Goal: Task Accomplishment & Management: Manage account settings

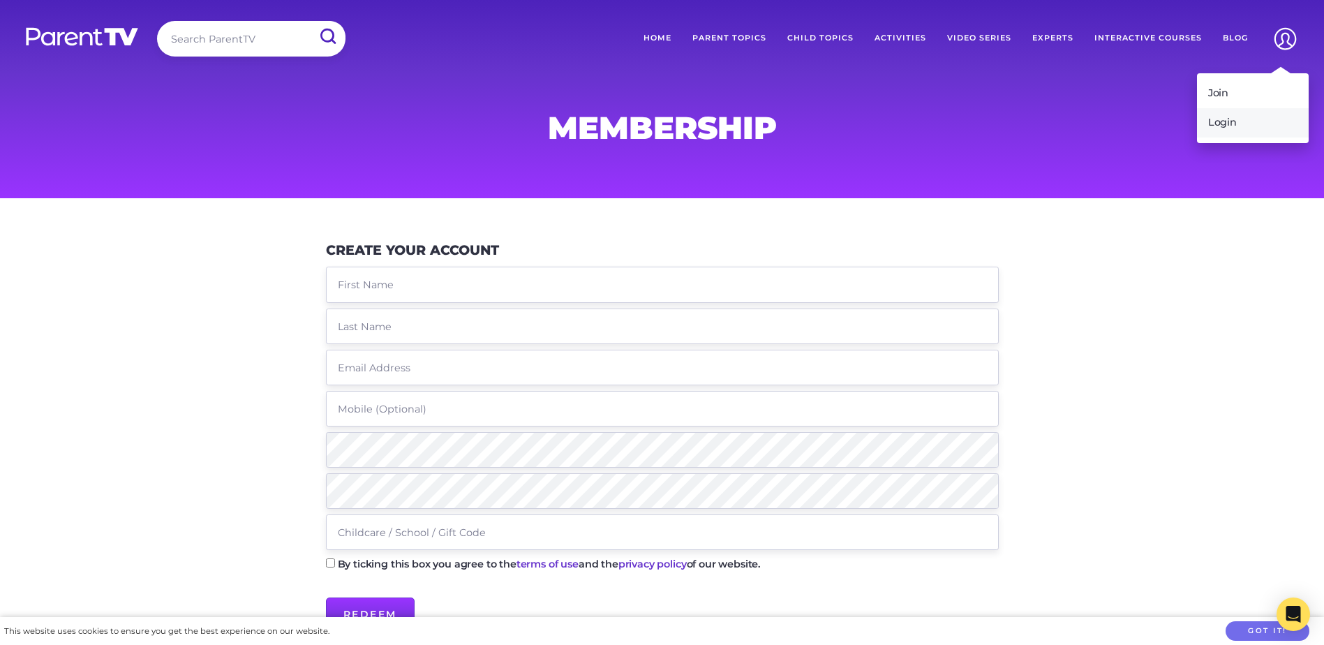
click at [1238, 124] on link "Login" at bounding box center [1253, 122] width 112 height 29
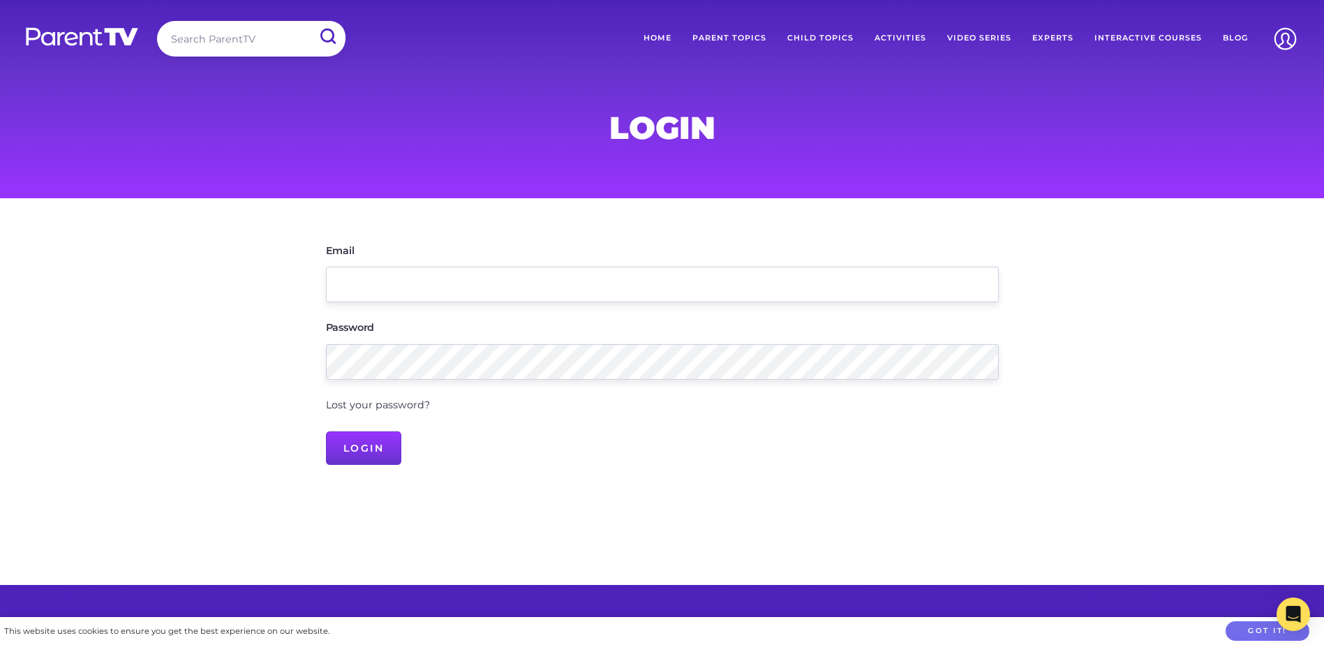
click at [378, 406] on link "Lost your password?" at bounding box center [378, 405] width 104 height 13
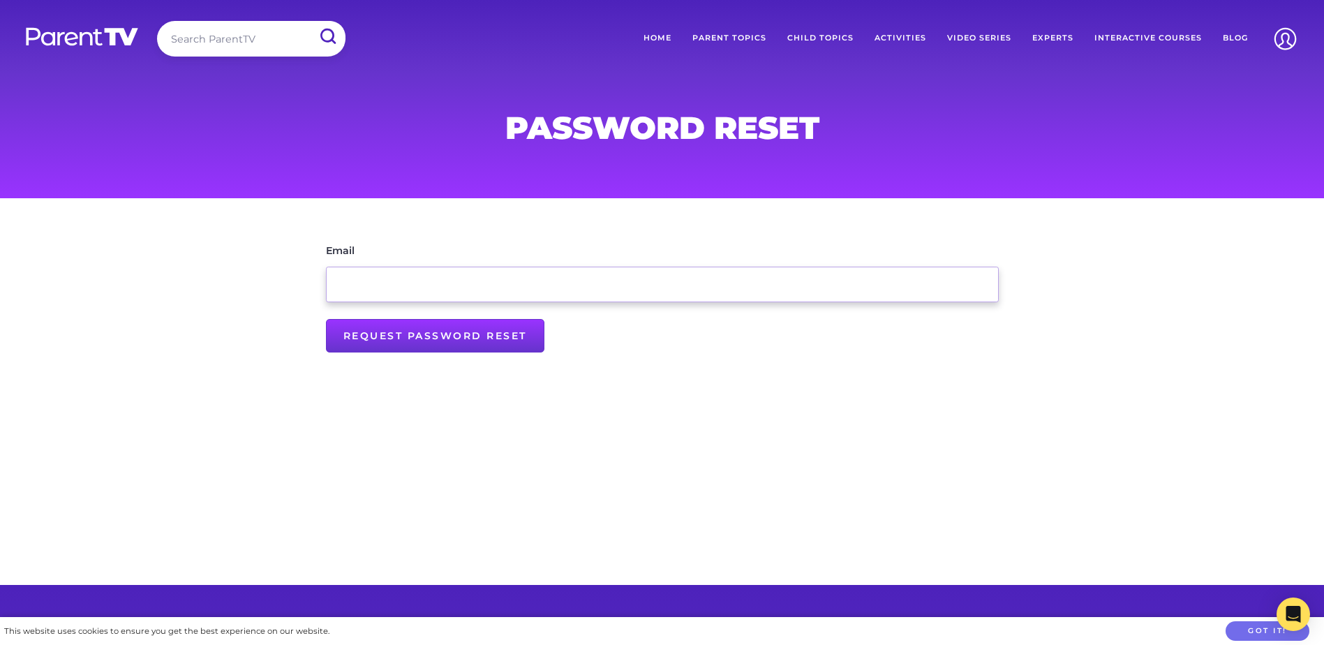
click at [440, 281] on input "Email" at bounding box center [662, 285] width 673 height 36
type input "[EMAIL_ADDRESS][DOMAIN_NAME]"
click at [372, 333] on input "Request Password Reset" at bounding box center [435, 336] width 218 height 34
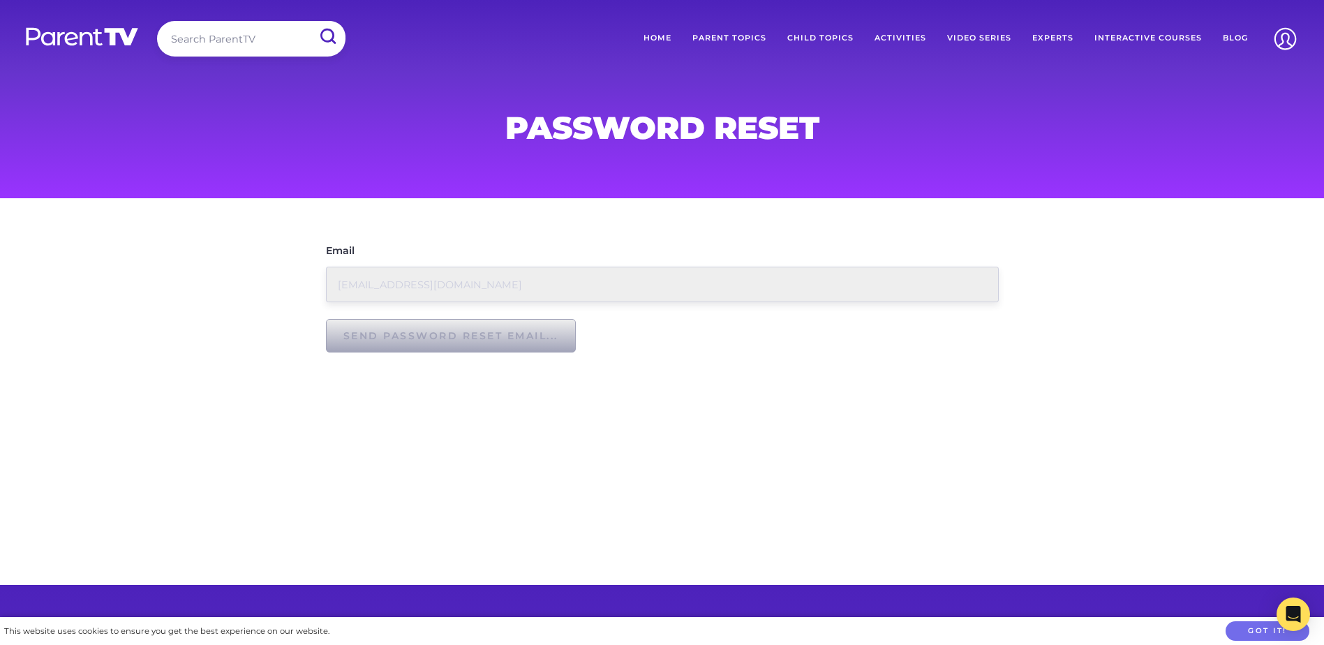
type input "Request Password Reset"
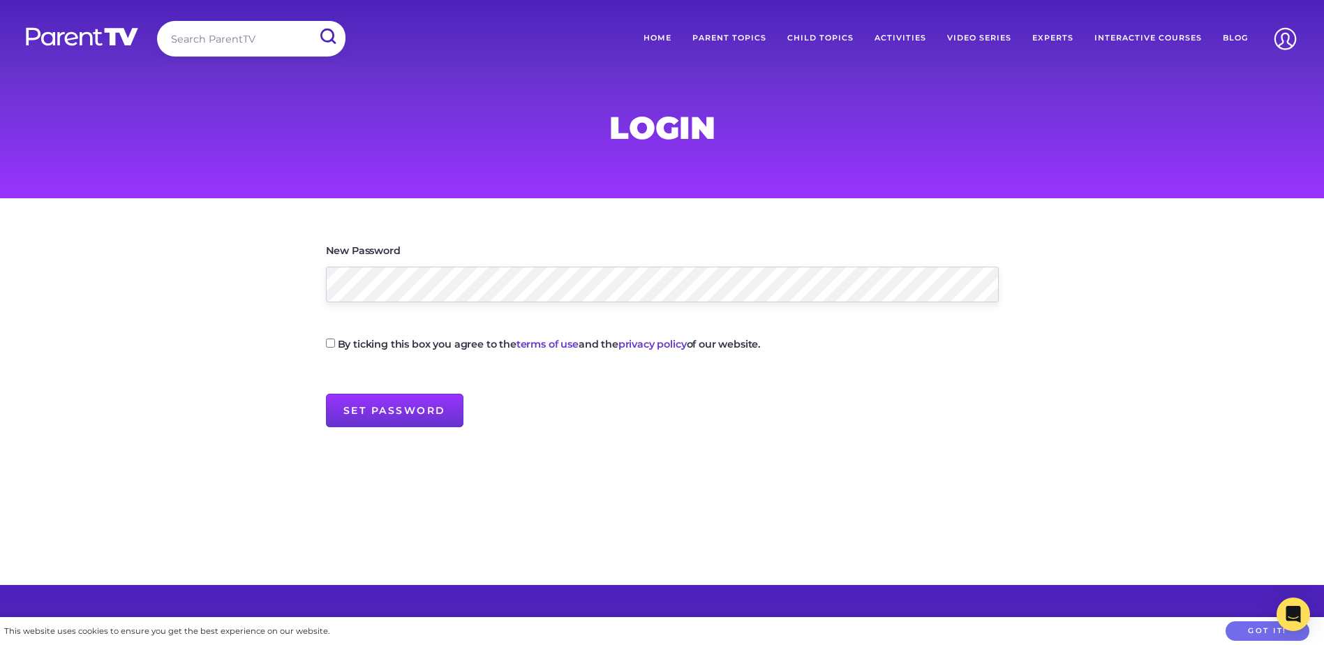
click at [327, 342] on input "By ticking this box you agree to the terms of use and the privacy policy of our…" at bounding box center [330, 343] width 9 height 9
checkbox input "true"
click at [399, 420] on input "Set Password" at bounding box center [395, 411] width 138 height 34
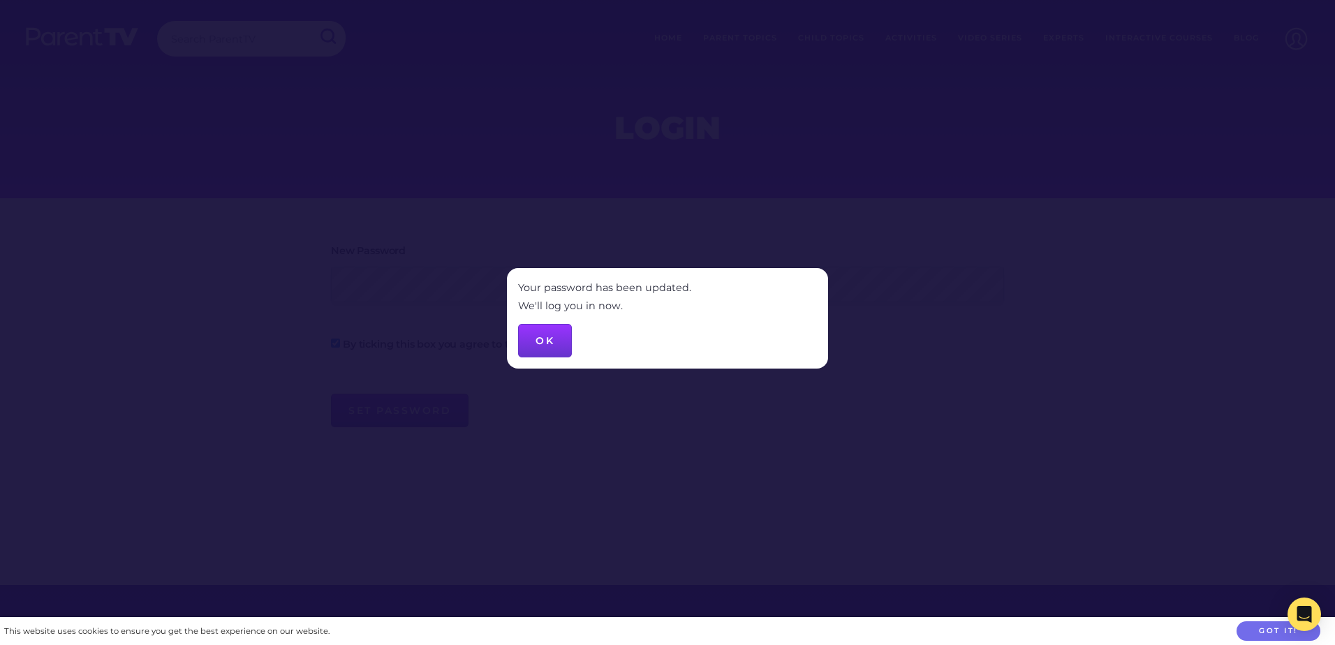
click at [538, 345] on button "OK" at bounding box center [545, 341] width 54 height 34
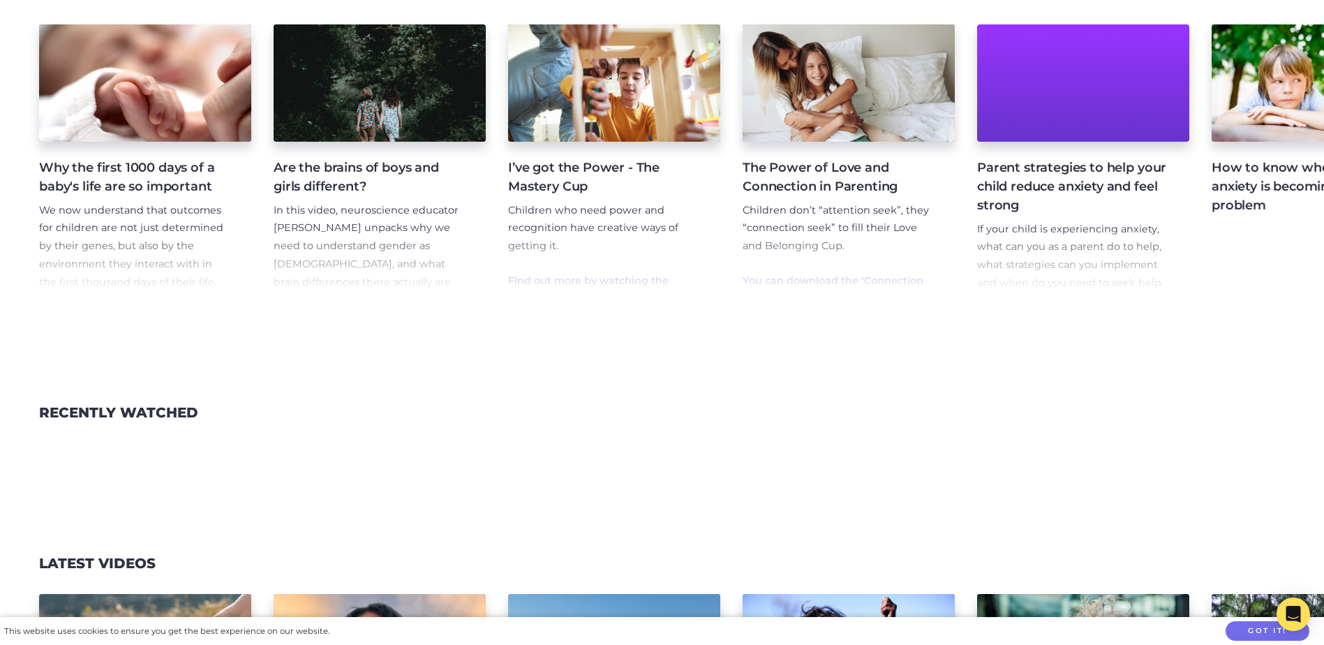
scroll to position [1815, 0]
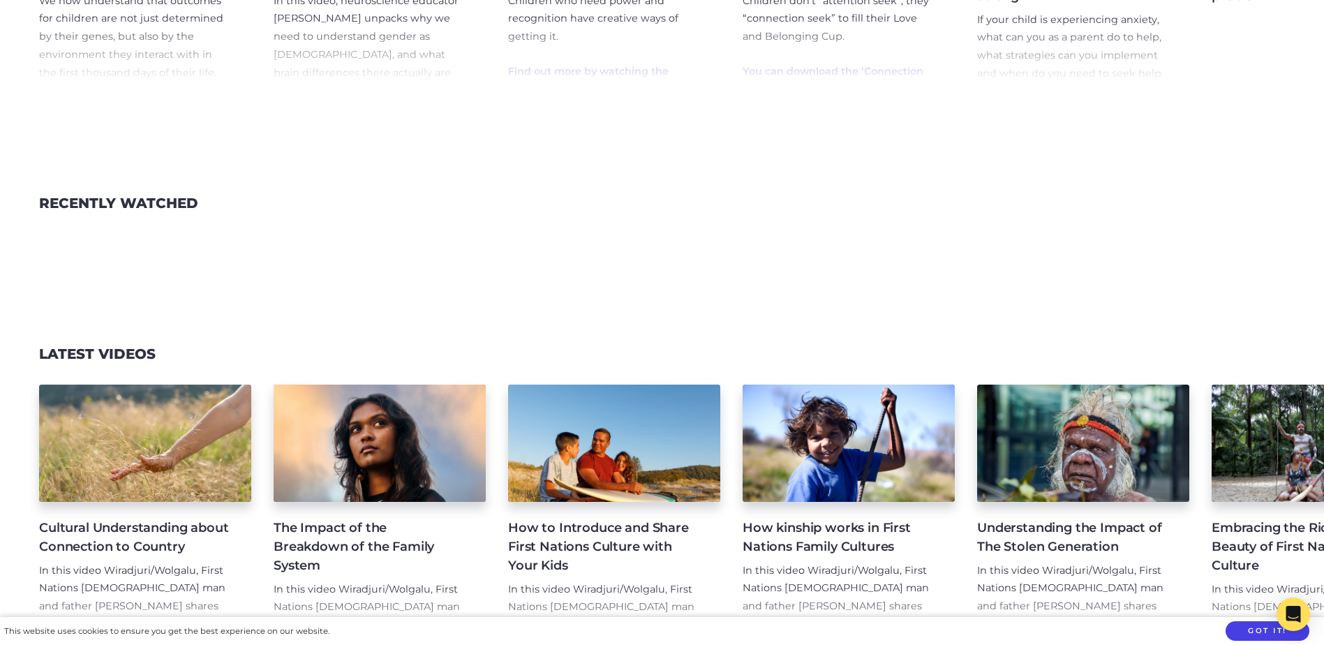
click at [1258, 626] on button "Got it!" at bounding box center [1268, 631] width 84 height 20
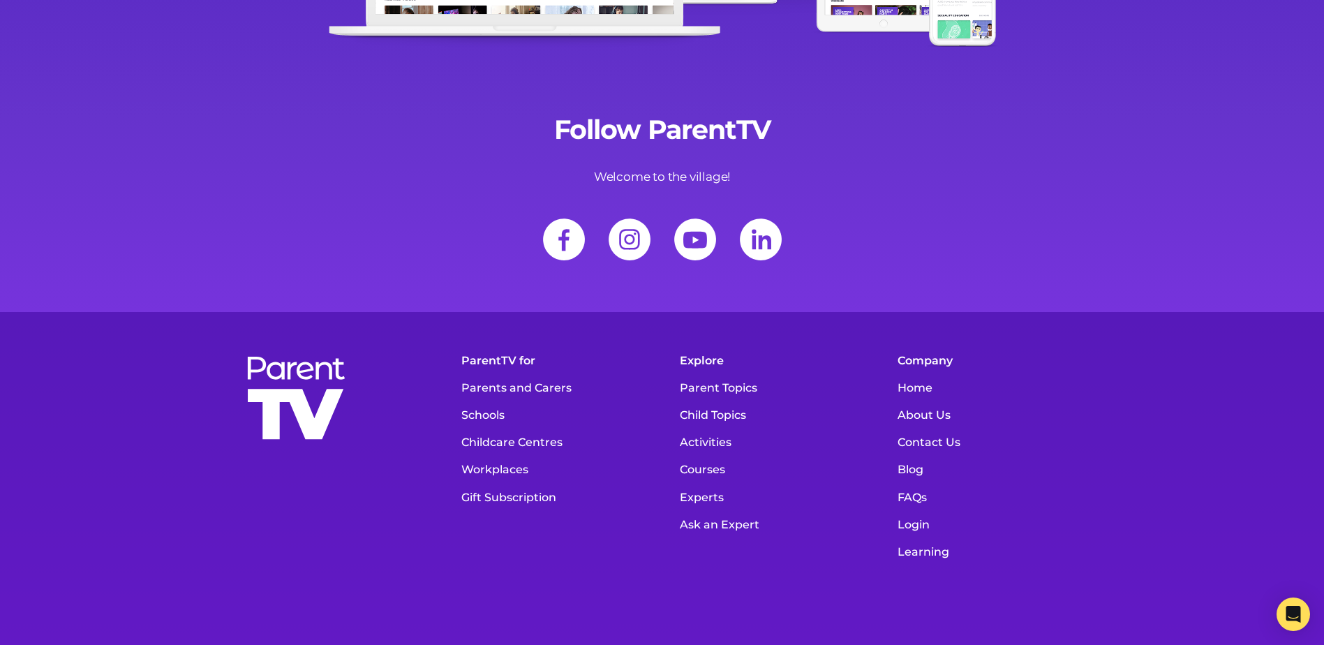
scroll to position [3490, 0]
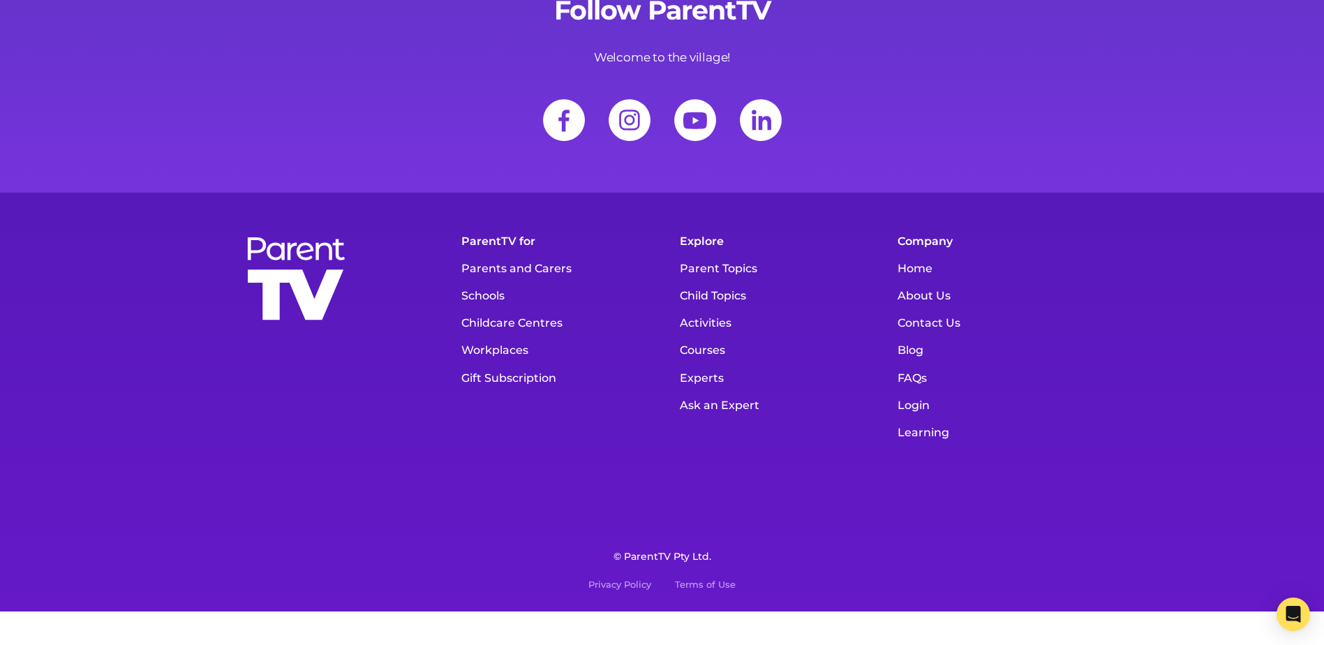
click at [470, 307] on link "Schools" at bounding box center [553, 295] width 198 height 27
